Goal: Information Seeking & Learning: Find specific page/section

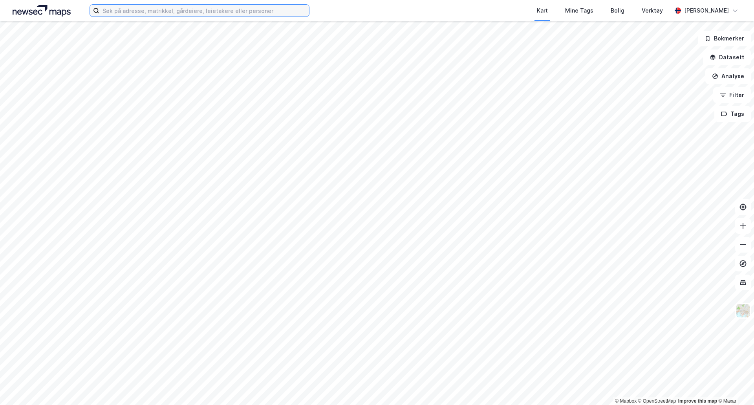
click at [207, 7] on input at bounding box center [204, 11] width 210 height 12
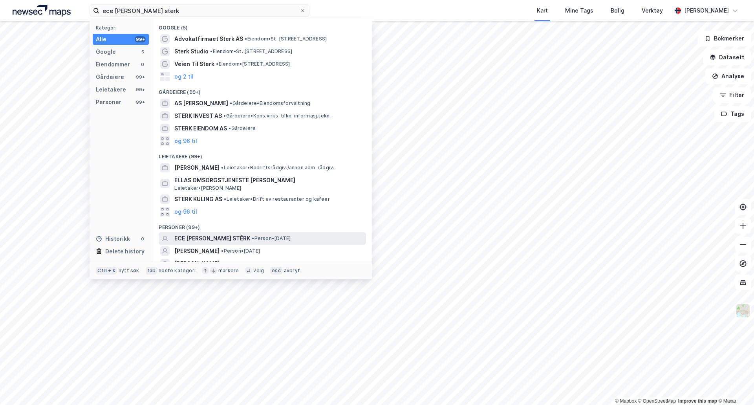
click at [252, 241] on span "• Person • [DATE]" at bounding box center [271, 238] width 39 height 6
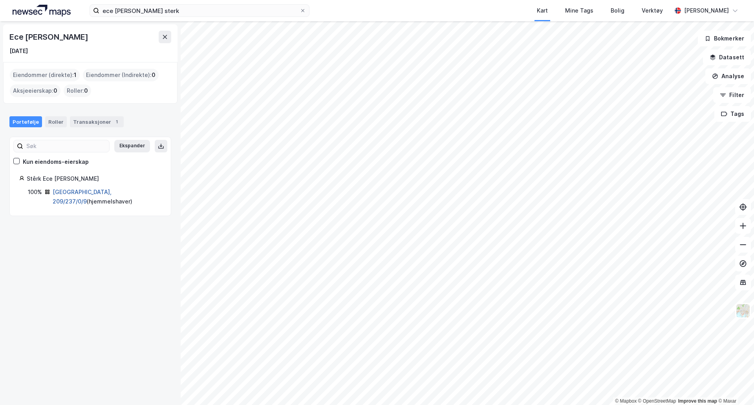
click at [81, 193] on link "[GEOGRAPHIC_DATA], 209/237/0/9" at bounding box center [82, 197] width 59 height 16
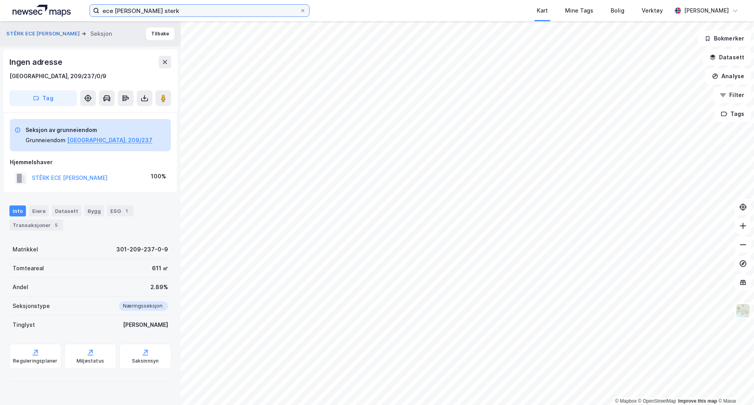
click at [125, 10] on input "ece [PERSON_NAME] sterk" at bounding box center [199, 11] width 200 height 12
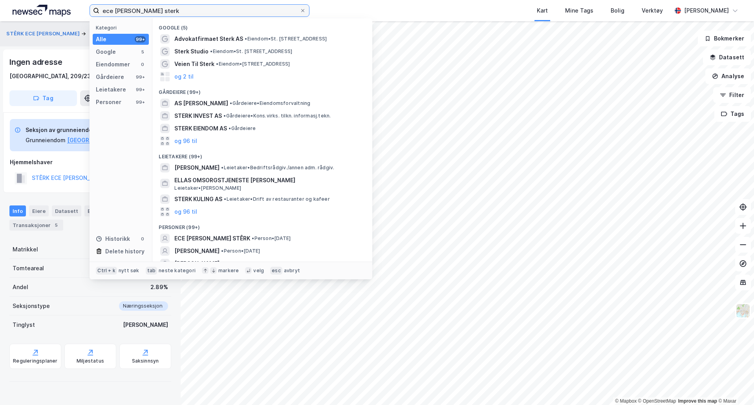
click at [125, 10] on input "ece [PERSON_NAME] sterk" at bounding box center [199, 11] width 200 height 12
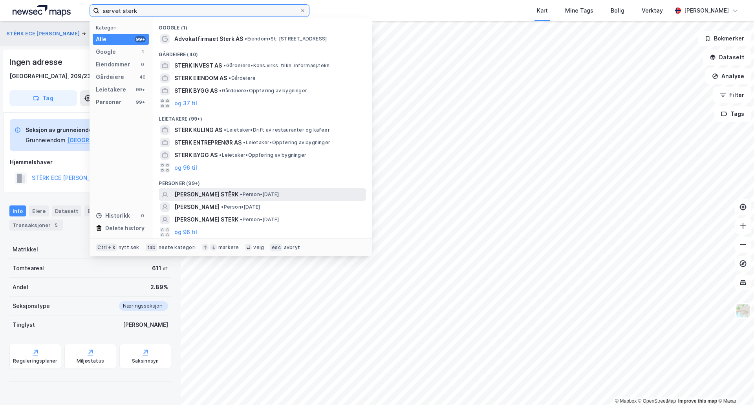
type input "servet sterk"
click at [229, 191] on span "[PERSON_NAME] STÊRK" at bounding box center [206, 194] width 64 height 9
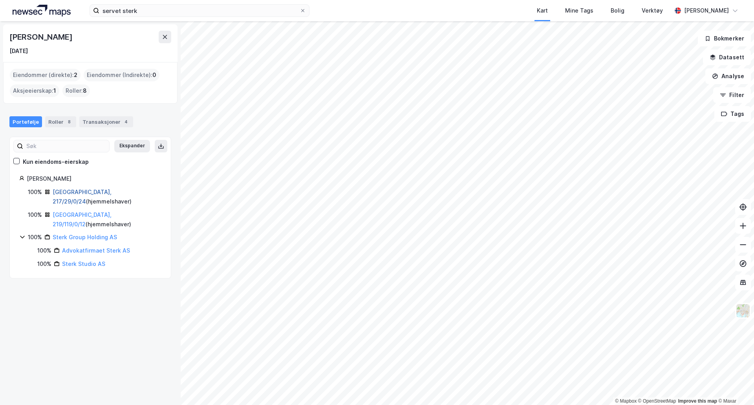
click at [85, 193] on link "[GEOGRAPHIC_DATA], 217/29/0/24" at bounding box center [82, 197] width 59 height 16
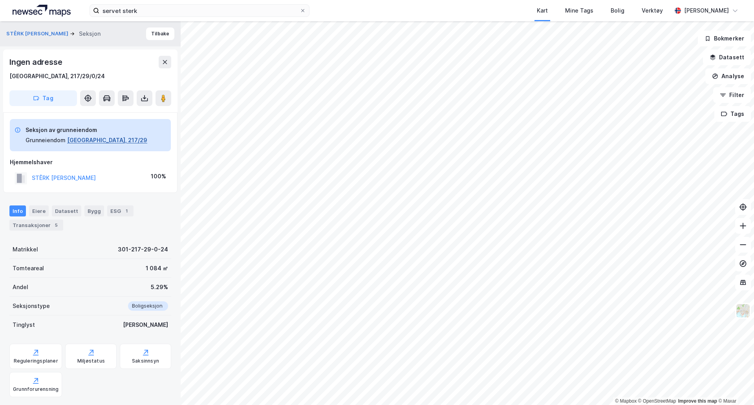
click at [82, 139] on button "[GEOGRAPHIC_DATA], 217/29" at bounding box center [107, 140] width 80 height 9
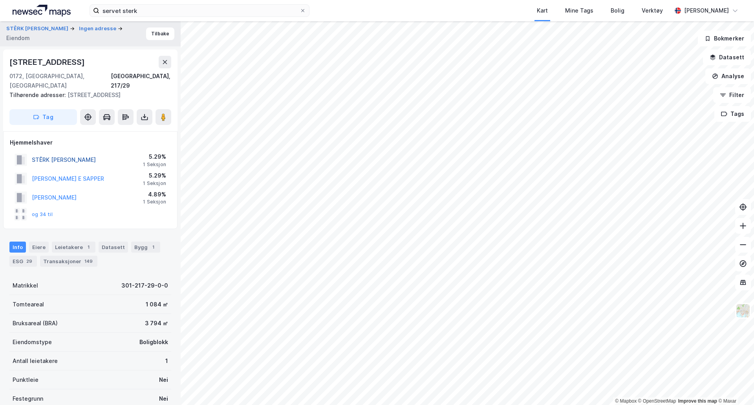
click at [0, 0] on button "STÊRK [PERSON_NAME]" at bounding box center [0, 0] width 0 height 0
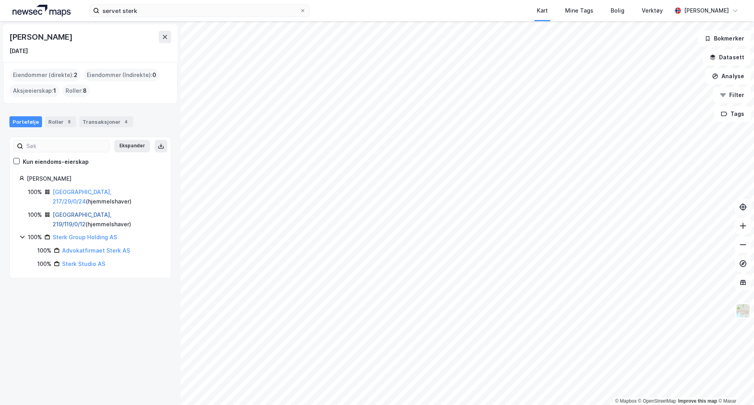
click at [84, 211] on link "[GEOGRAPHIC_DATA], 219/119/0/12" at bounding box center [82, 219] width 59 height 16
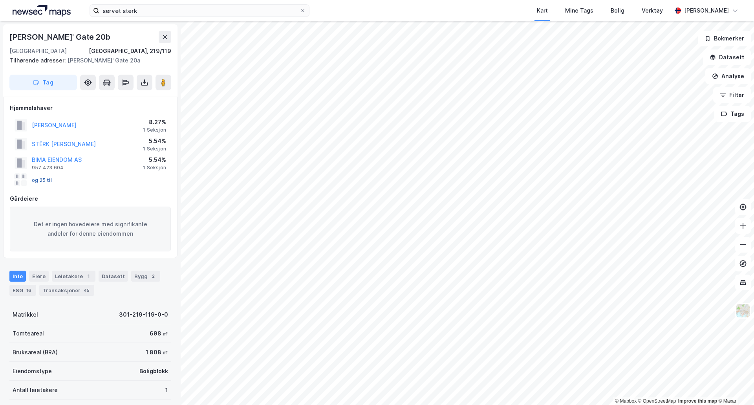
click at [0, 0] on button "og 25 til" at bounding box center [0, 0] width 0 height 0
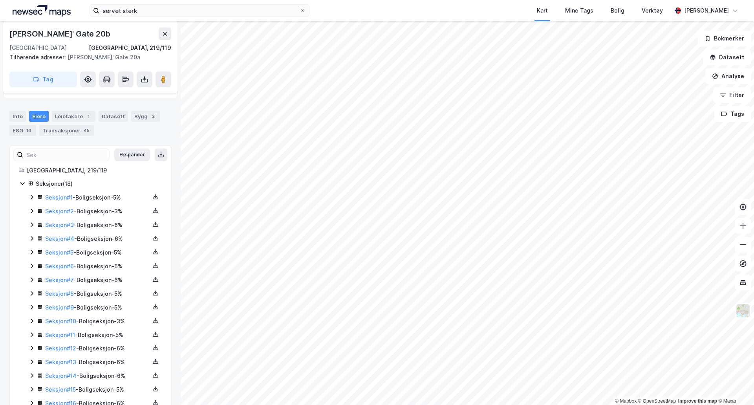
scroll to position [210, 0]
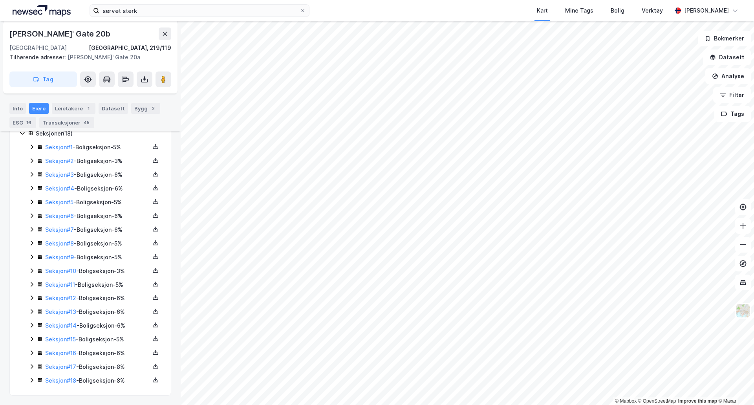
click at [29, 147] on icon at bounding box center [32, 147] width 6 height 6
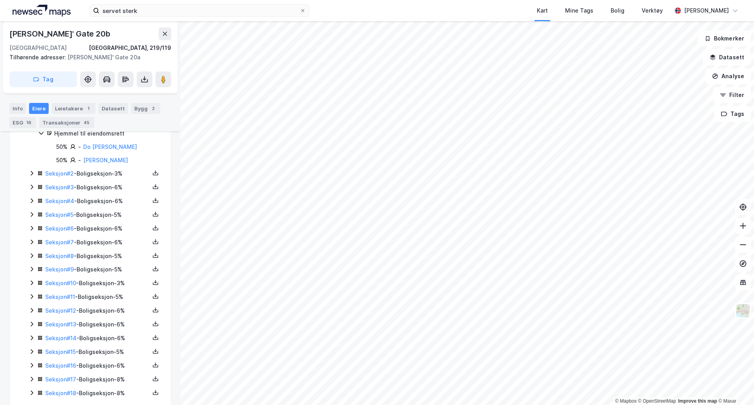
scroll to position [249, 0]
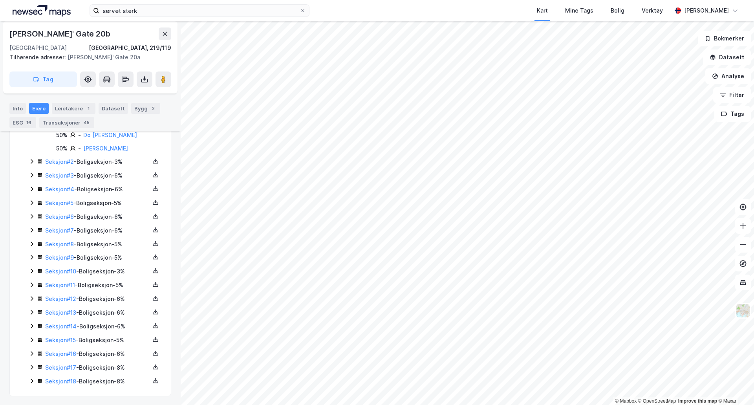
click at [30, 162] on icon at bounding box center [32, 161] width 6 height 6
click at [33, 201] on icon at bounding box center [32, 202] width 2 height 5
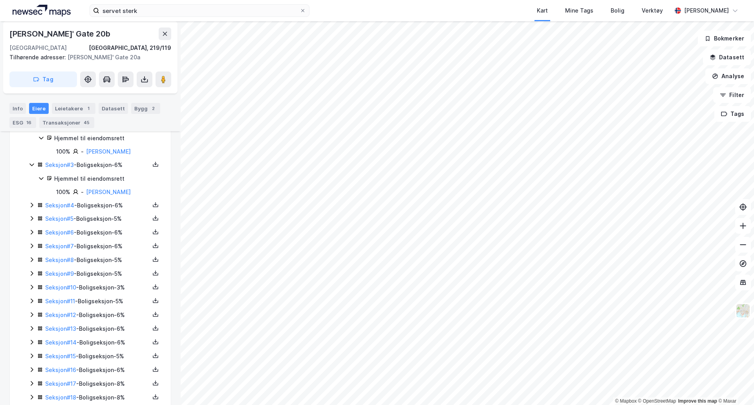
scroll to position [304, 0]
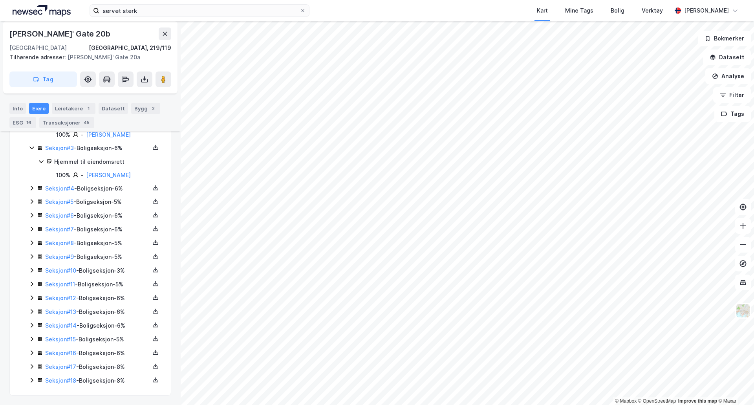
click at [32, 381] on icon at bounding box center [32, 380] width 6 height 6
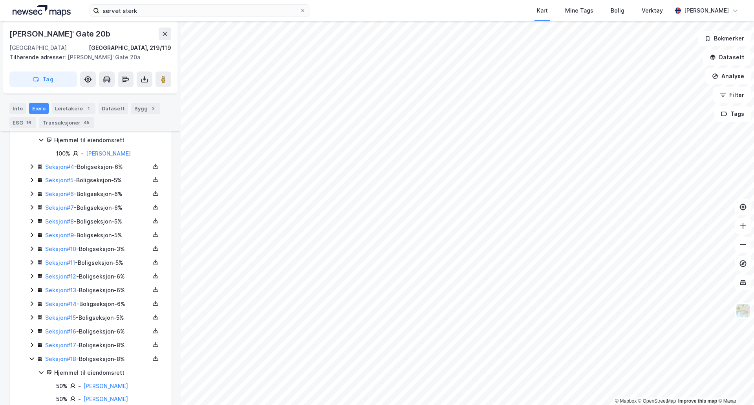
scroll to position [343, 0]
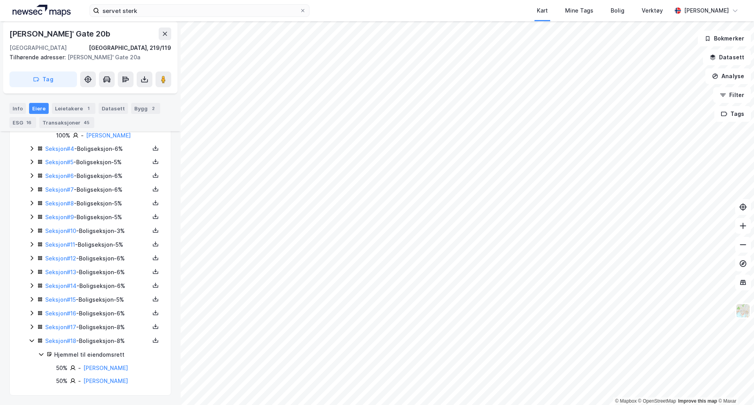
click at [31, 326] on icon at bounding box center [32, 327] width 6 height 6
click at [32, 309] on div "Seksjon # 16 - Boligseksjon - 6%" at bounding box center [95, 314] width 133 height 10
click at [32, 301] on icon at bounding box center [32, 299] width 6 height 6
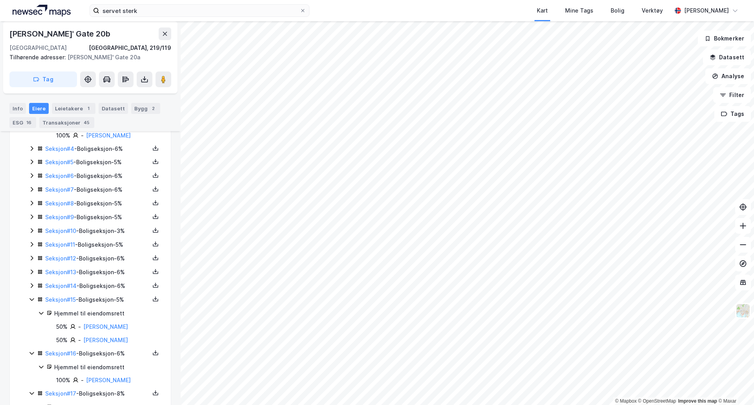
click at [31, 286] on icon at bounding box center [32, 285] width 6 height 6
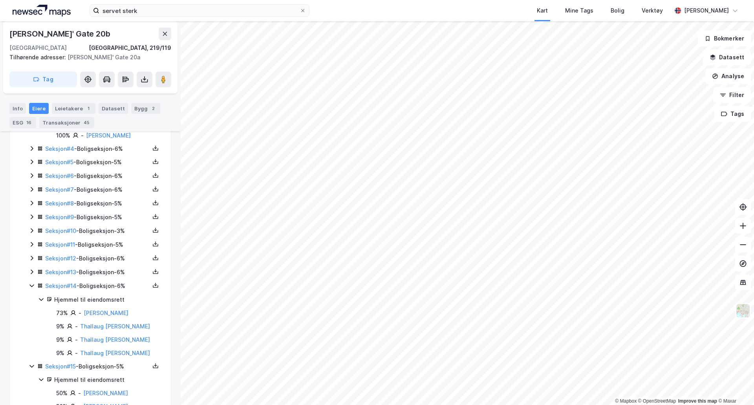
click at [31, 271] on icon at bounding box center [32, 272] width 6 height 6
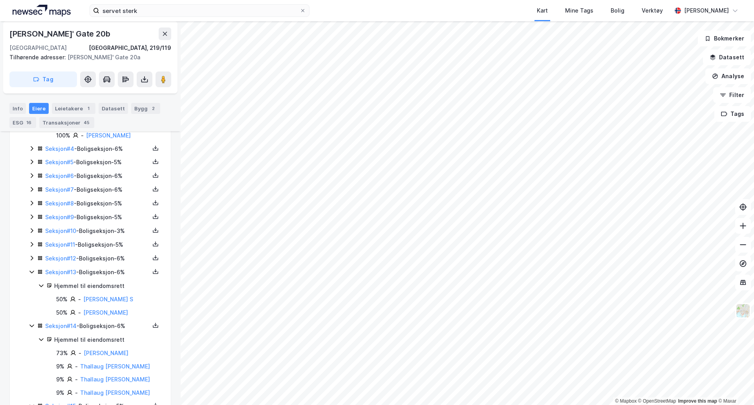
click at [31, 255] on icon at bounding box center [32, 258] width 6 height 6
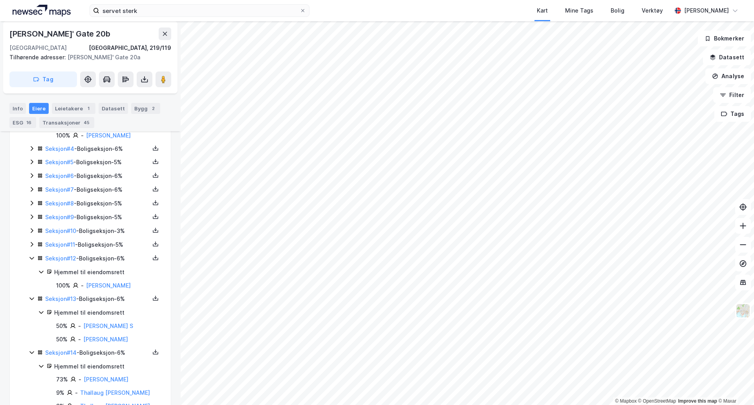
click at [31, 243] on icon at bounding box center [32, 244] width 6 height 6
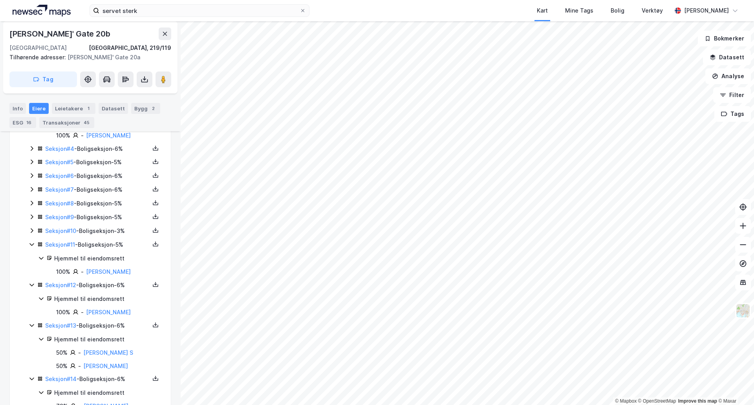
click at [31, 230] on icon at bounding box center [32, 230] width 6 height 6
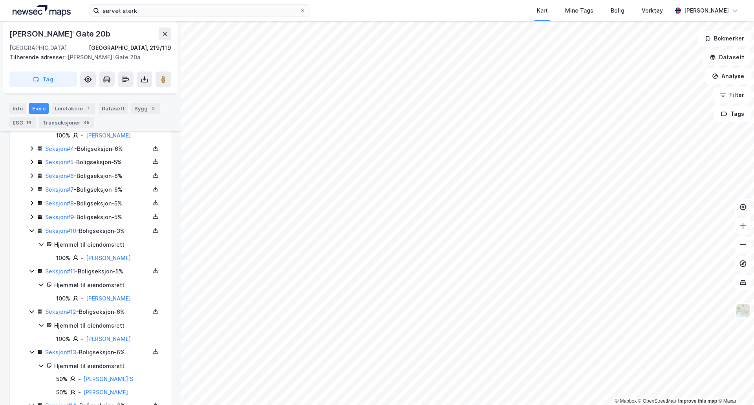
click at [33, 217] on icon at bounding box center [32, 216] width 2 height 5
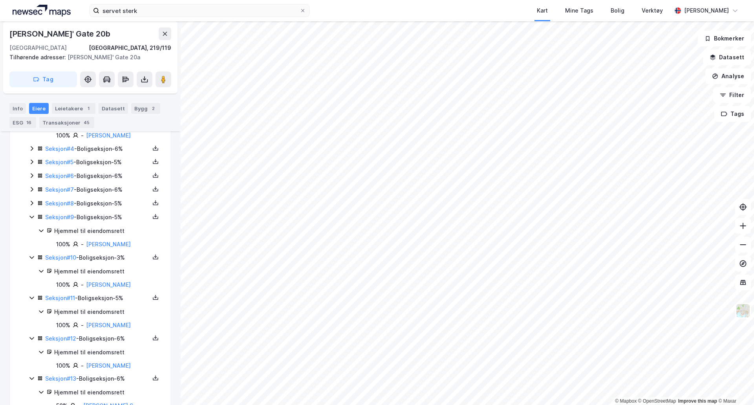
click at [33, 203] on icon at bounding box center [32, 203] width 2 height 5
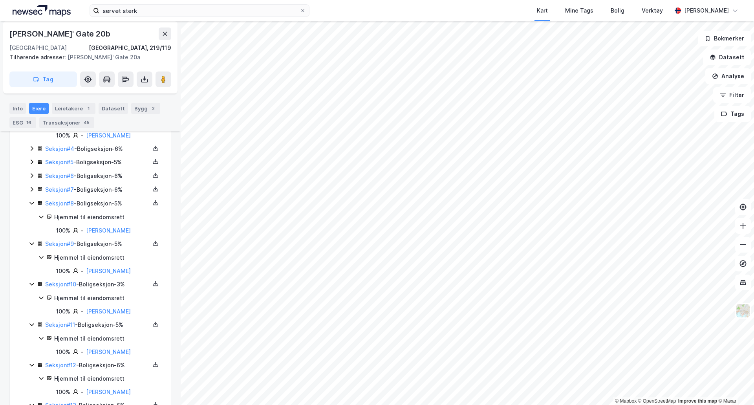
click at [33, 190] on icon at bounding box center [32, 189] width 6 height 6
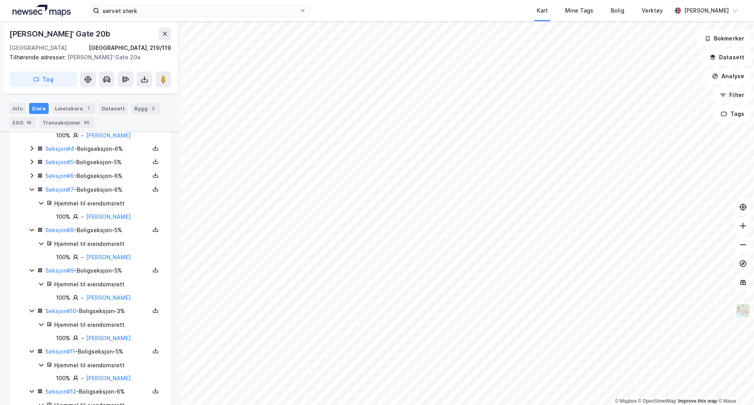
scroll to position [147, 0]
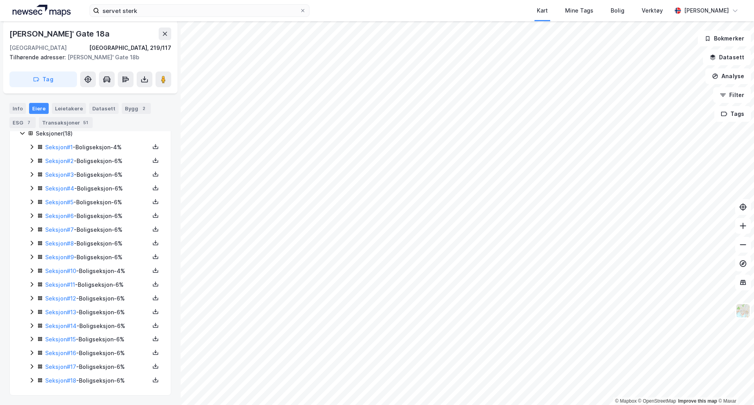
click at [33, 379] on icon at bounding box center [32, 380] width 6 height 6
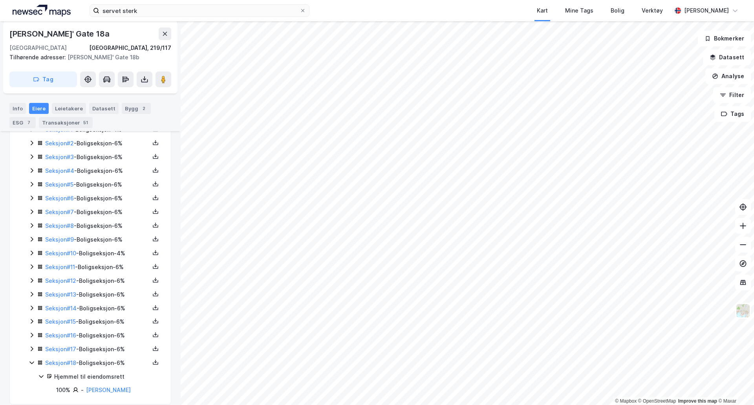
scroll to position [173, 0]
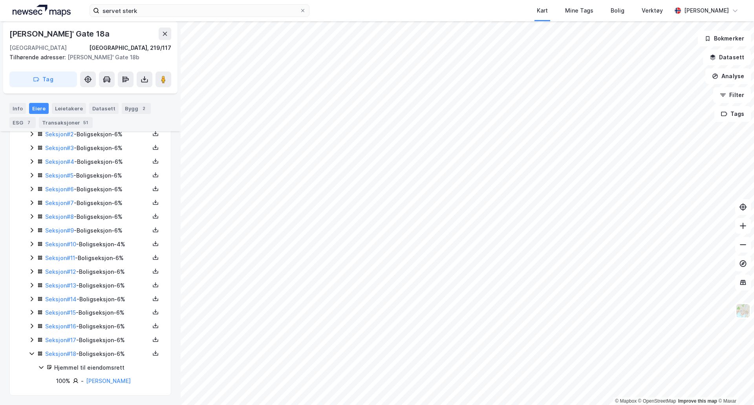
click at [34, 339] on icon at bounding box center [32, 340] width 6 height 6
click at [31, 324] on icon at bounding box center [32, 326] width 6 height 6
click at [31, 307] on div "Seksjon # 1 - Boligseksjon - 4% Seksjon # 2 - Boligseksjon - 6% Seksjon # 3 - B…" at bounding box center [95, 277] width 133 height 323
click at [32, 310] on icon at bounding box center [32, 312] width 6 height 6
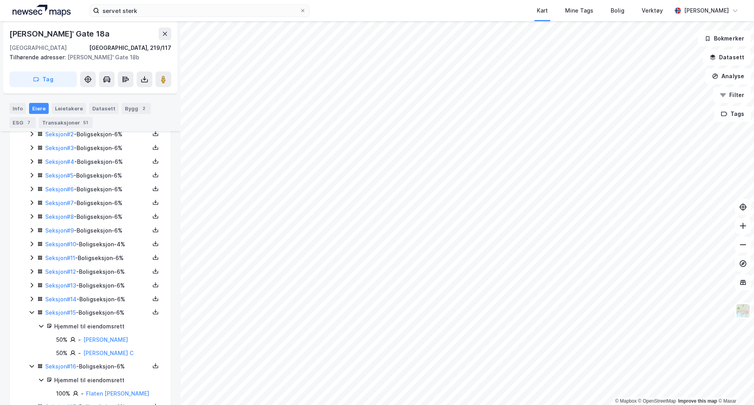
click at [31, 299] on icon at bounding box center [32, 299] width 6 height 6
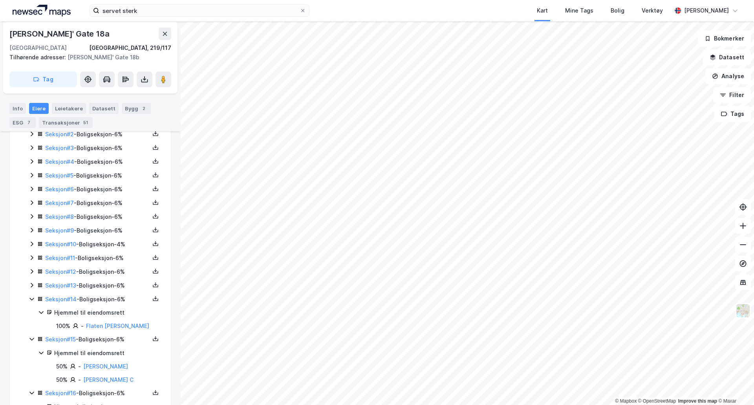
click at [31, 283] on icon at bounding box center [32, 285] width 2 height 5
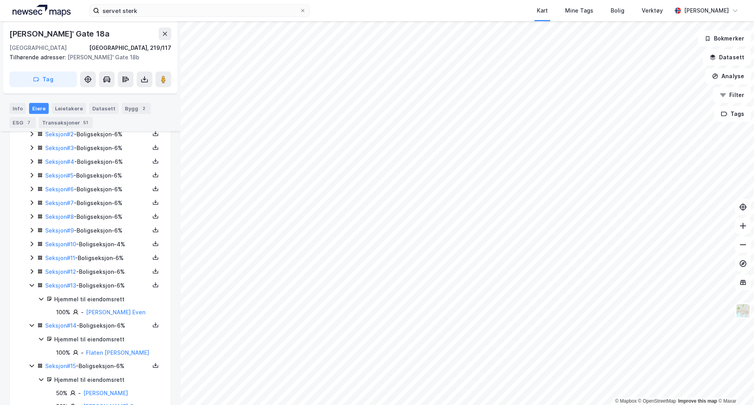
click at [31, 272] on icon at bounding box center [32, 271] width 6 height 6
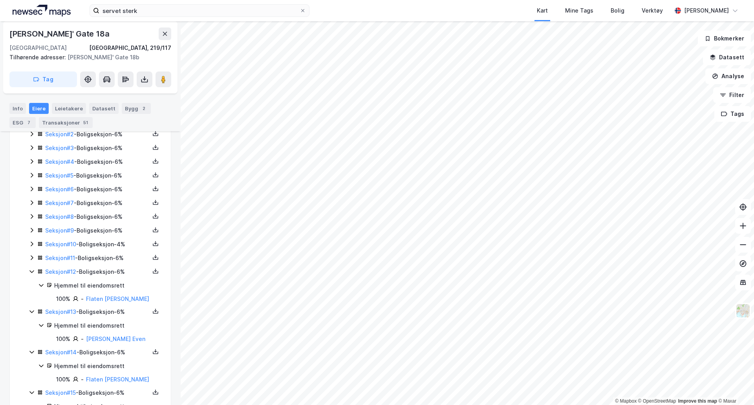
click at [30, 258] on icon at bounding box center [32, 258] width 6 height 6
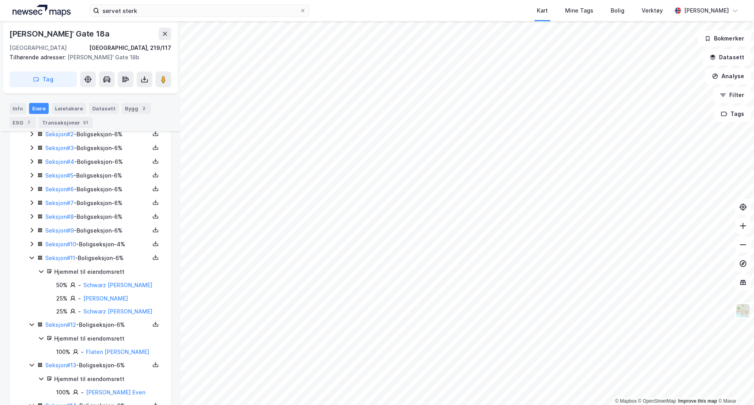
click at [31, 244] on icon at bounding box center [32, 244] width 6 height 6
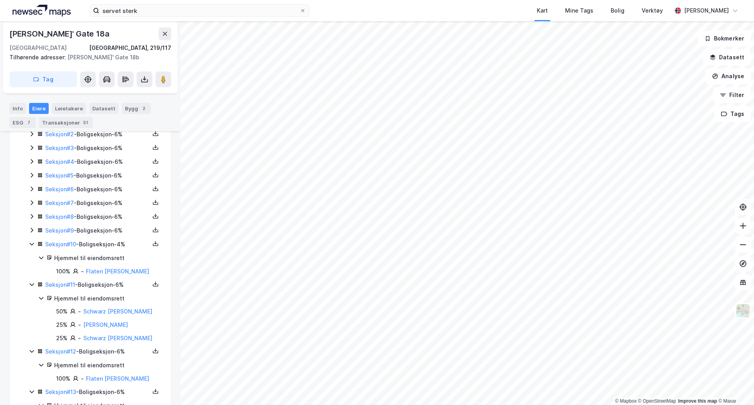
click at [32, 229] on icon at bounding box center [32, 230] width 2 height 5
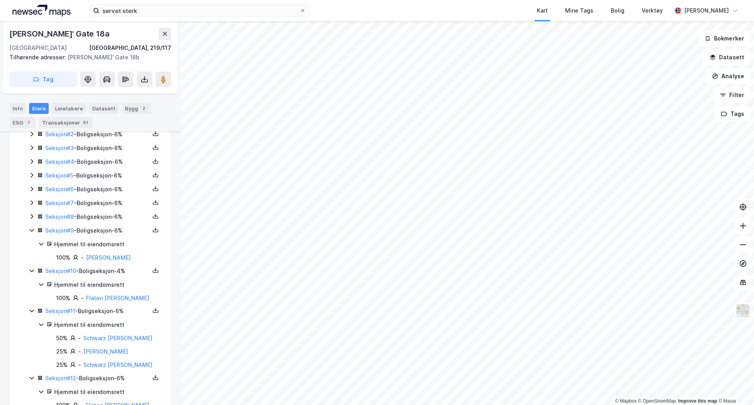
click at [33, 215] on icon at bounding box center [32, 216] width 6 height 6
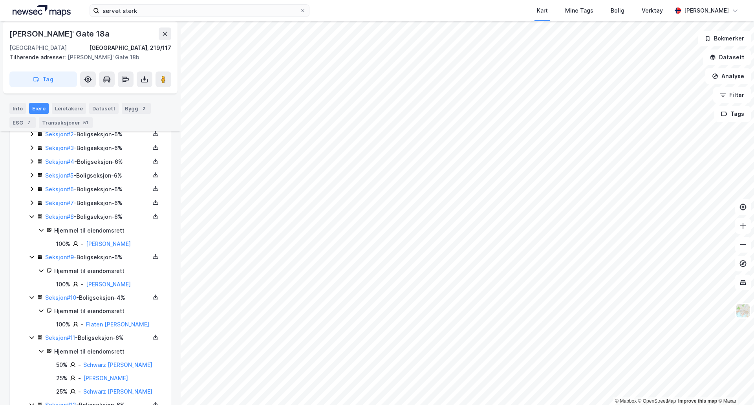
scroll to position [65, 0]
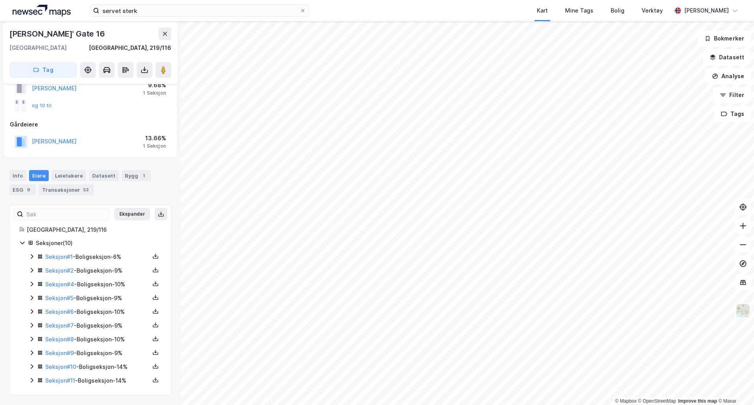
click at [32, 381] on icon at bounding box center [32, 380] width 2 height 5
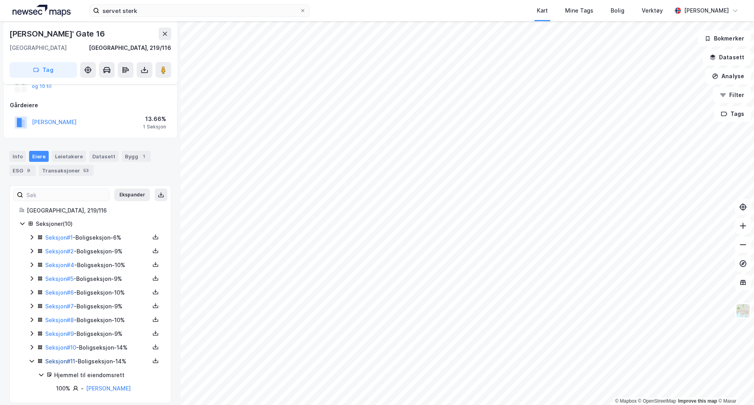
scroll to position [92, 0]
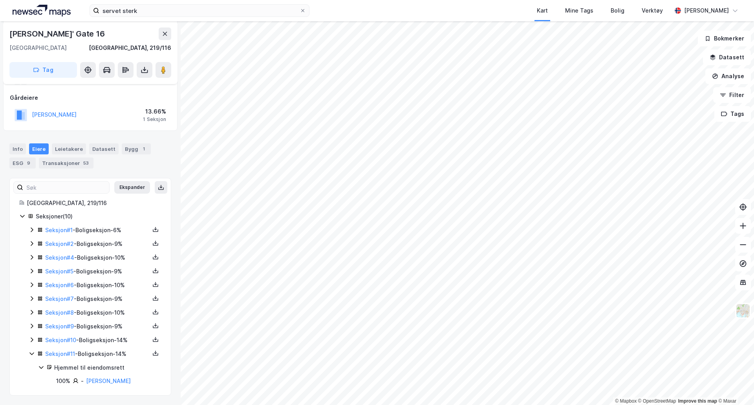
click at [33, 340] on icon at bounding box center [32, 340] width 6 height 6
click at [32, 325] on icon at bounding box center [32, 326] width 2 height 5
click at [32, 313] on icon at bounding box center [32, 312] width 2 height 5
click at [33, 298] on icon at bounding box center [32, 298] width 2 height 5
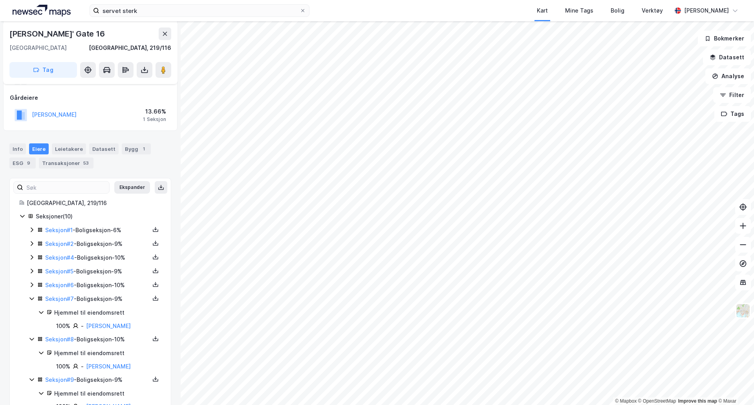
click at [33, 283] on icon at bounding box center [32, 285] width 6 height 6
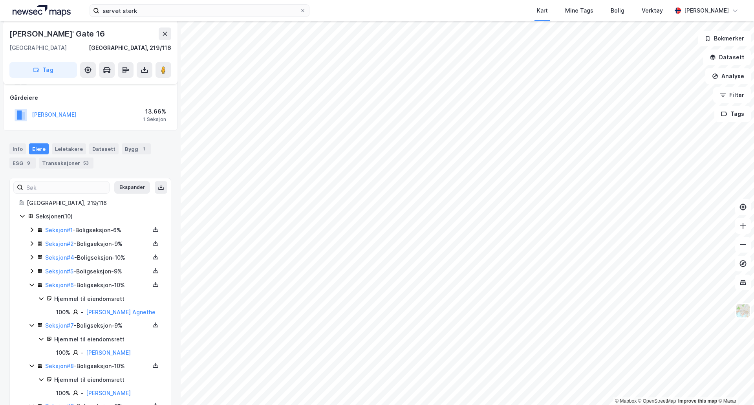
click at [33, 270] on icon at bounding box center [32, 271] width 6 height 6
click at [29, 256] on icon at bounding box center [32, 257] width 6 height 6
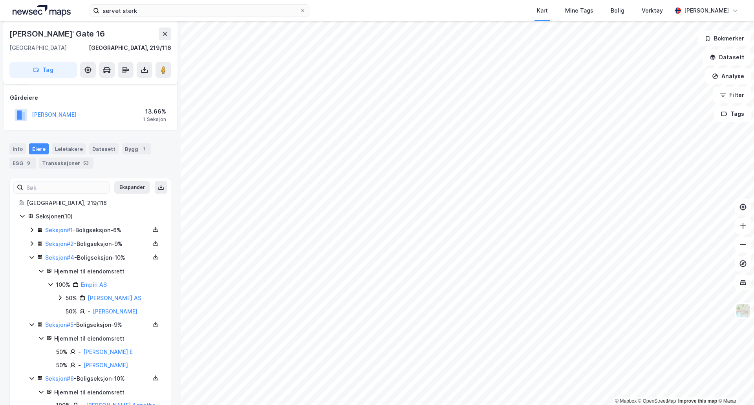
click at [31, 244] on icon at bounding box center [32, 243] width 6 height 6
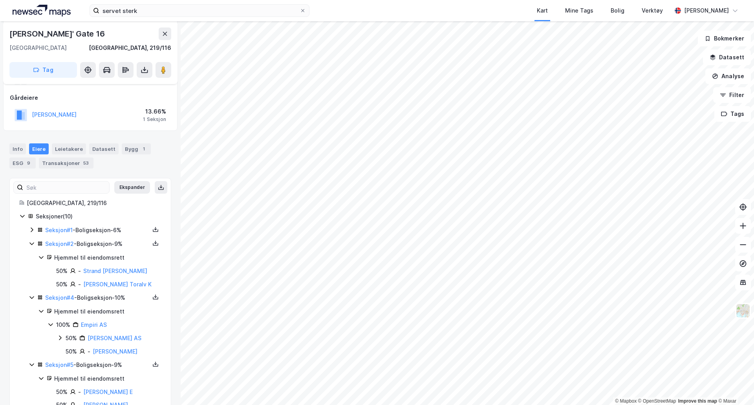
click at [32, 231] on icon at bounding box center [32, 230] width 2 height 5
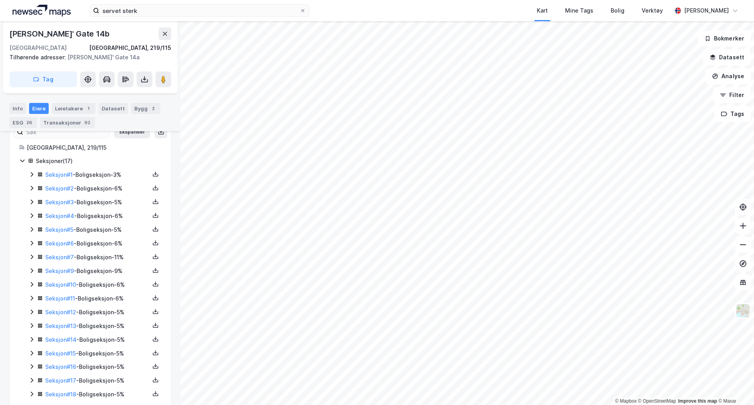
scroll to position [133, 0]
click at [33, 380] on icon at bounding box center [32, 380] width 6 height 6
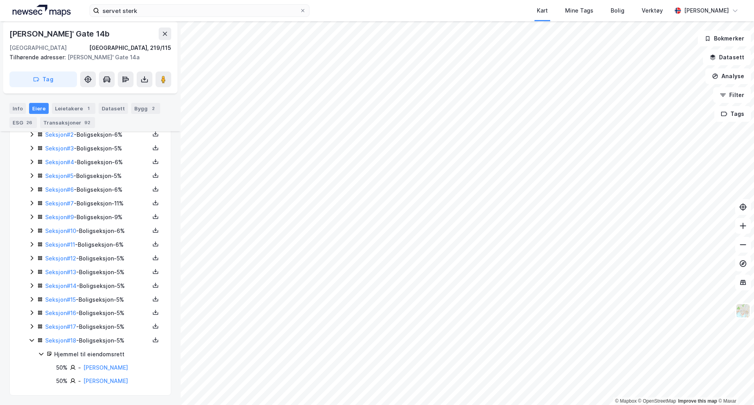
click at [34, 328] on icon at bounding box center [32, 326] width 6 height 6
click at [31, 313] on icon at bounding box center [32, 313] width 6 height 6
click at [31, 299] on icon at bounding box center [32, 299] width 6 height 6
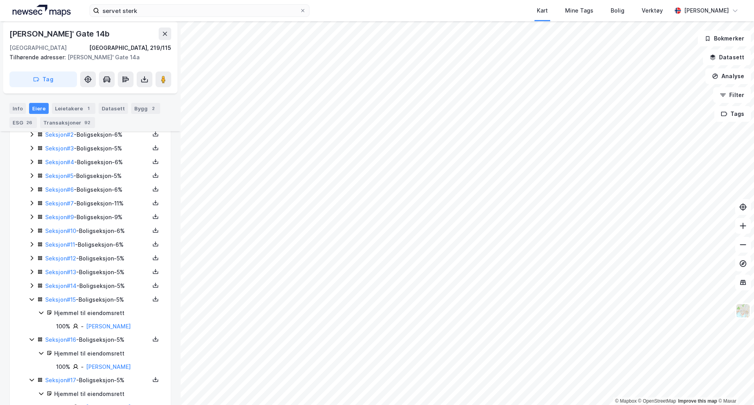
click at [31, 285] on icon at bounding box center [32, 285] width 6 height 6
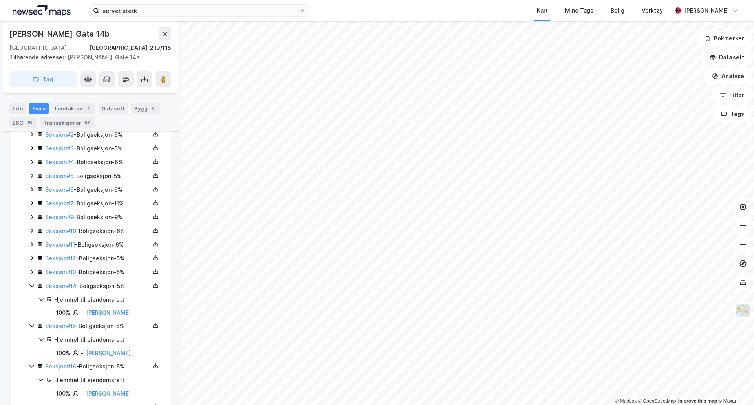
click at [32, 273] on icon at bounding box center [32, 271] width 2 height 5
click at [33, 258] on icon at bounding box center [32, 258] width 6 height 6
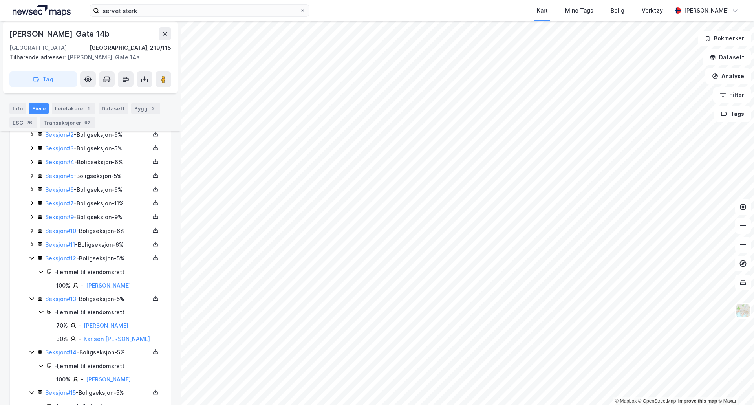
click at [32, 248] on div "Seksjon # 11 - Boligseksjon - 6%" at bounding box center [95, 245] width 133 height 10
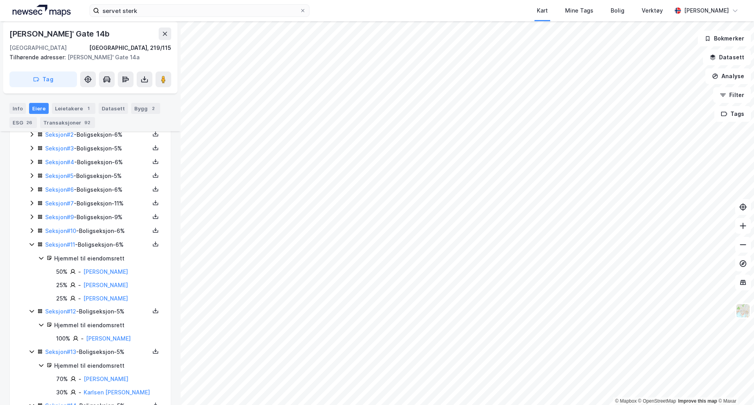
click at [33, 232] on icon at bounding box center [32, 230] width 6 height 6
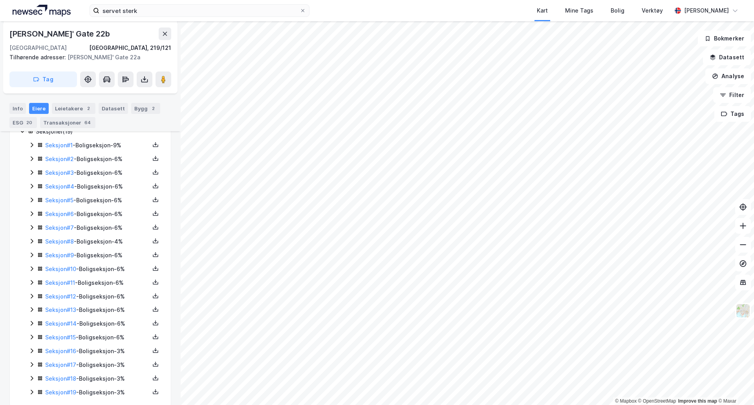
scroll to position [198, 0]
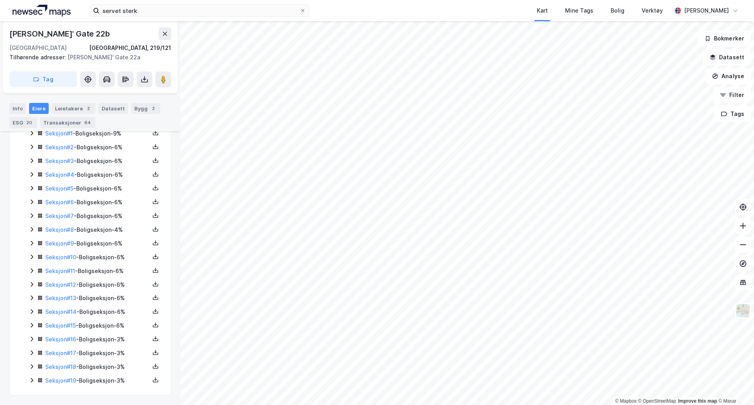
click at [33, 381] on icon at bounding box center [32, 380] width 6 height 6
click at [33, 342] on icon at bounding box center [32, 340] width 6 height 6
click at [32, 326] on icon at bounding box center [32, 326] width 6 height 6
click at [31, 307] on div "Seksjon # 1 - Boligseksjon - 9% Seksjon # 2 - Boligseksjon - 6% Seksjon # 3 - B…" at bounding box center [95, 270] width 133 height 337
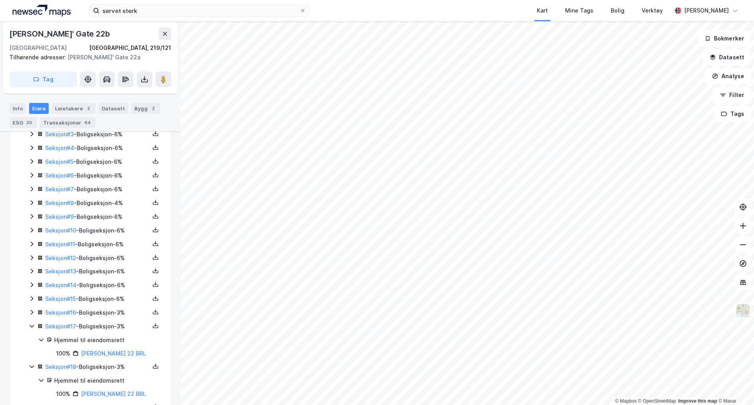
click at [33, 311] on icon at bounding box center [32, 312] width 6 height 6
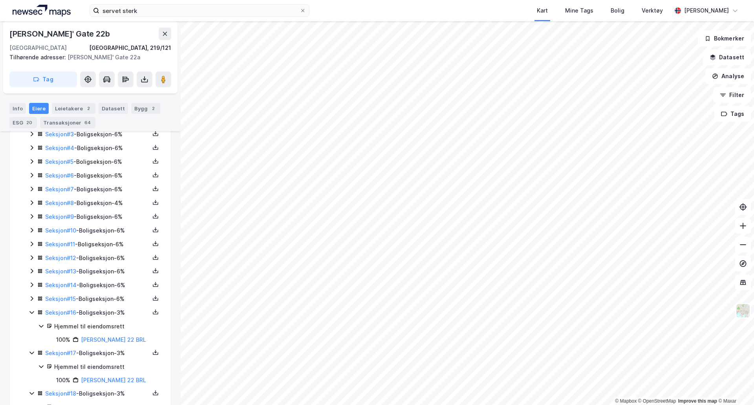
click at [31, 298] on icon at bounding box center [32, 298] width 6 height 6
click at [32, 284] on icon at bounding box center [32, 285] width 2 height 5
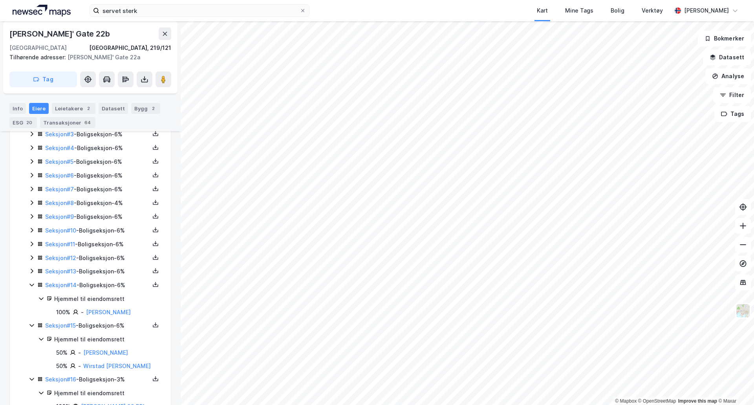
click at [31, 267] on div "Seksjon # 13 - Boligseksjon - 6%" at bounding box center [95, 272] width 133 height 10
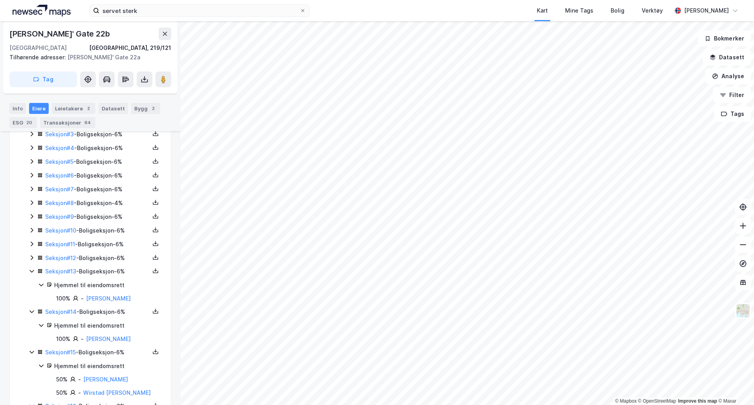
click at [31, 252] on div "Seksjon # 1 - Boligseksjon - 9% Seksjon # 2 - Boligseksjon - 6% Seksjon # 3 - B…" at bounding box center [95, 330] width 133 height 457
click at [35, 260] on icon at bounding box center [32, 258] width 6 height 6
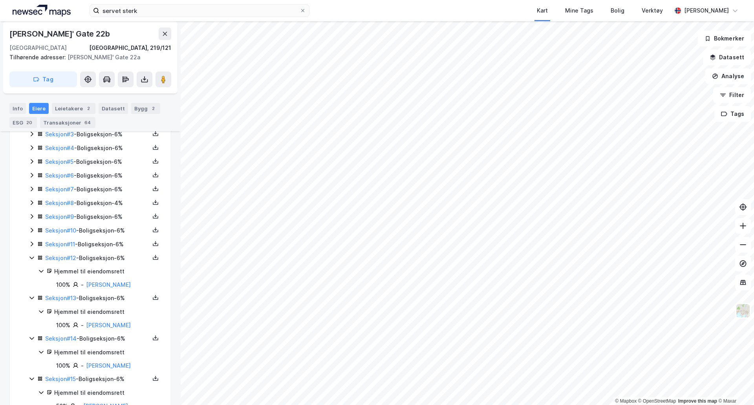
click at [32, 246] on icon at bounding box center [32, 244] width 6 height 6
click at [32, 233] on icon at bounding box center [32, 230] width 6 height 6
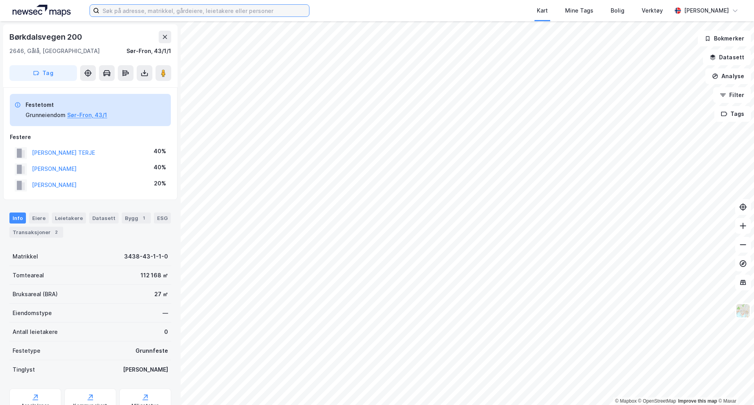
click at [208, 10] on input at bounding box center [204, 11] width 210 height 12
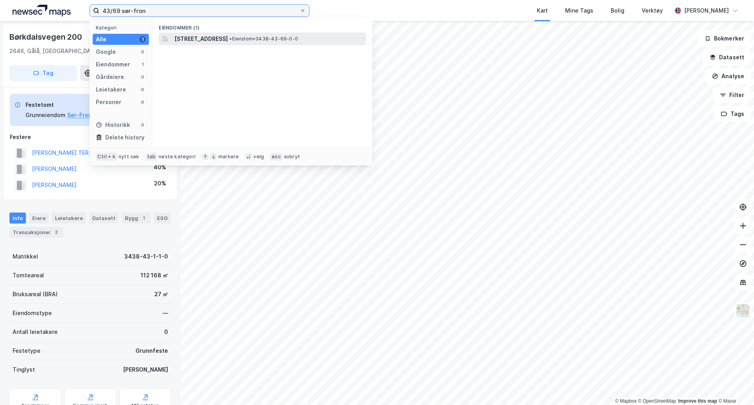
type input "43/69 sør-fron"
click at [222, 34] on span "Børkdalsvegen 199, 2646, GÅLÅ, SØR-FRON" at bounding box center [200, 38] width 53 height 9
